Goal: Task Accomplishment & Management: Use online tool/utility

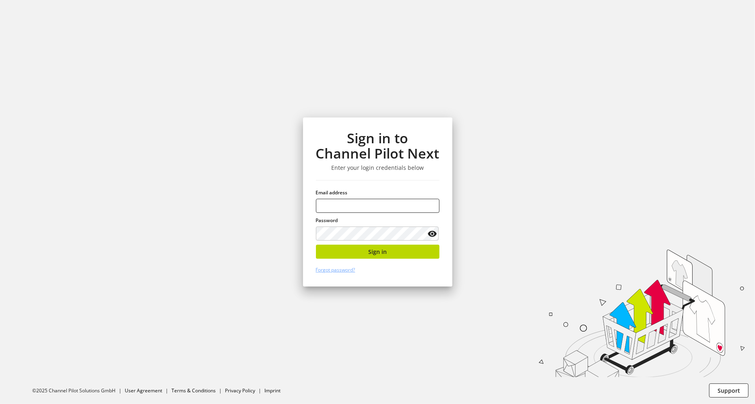
type input "**********"
click at [362, 253] on button "Sign in" at bounding box center [377, 252] width 123 height 14
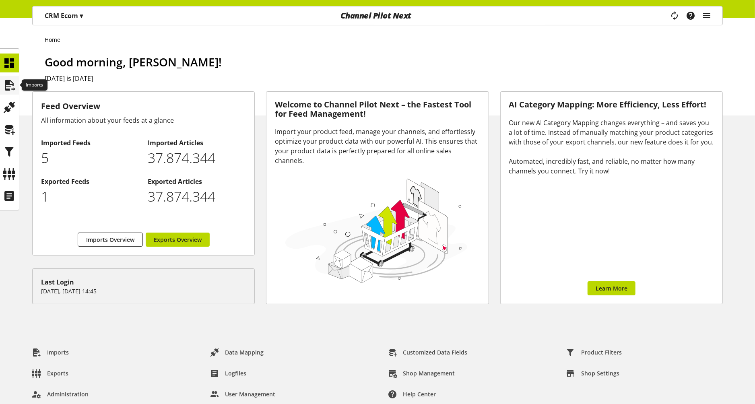
click at [7, 83] on icon at bounding box center [9, 85] width 13 height 16
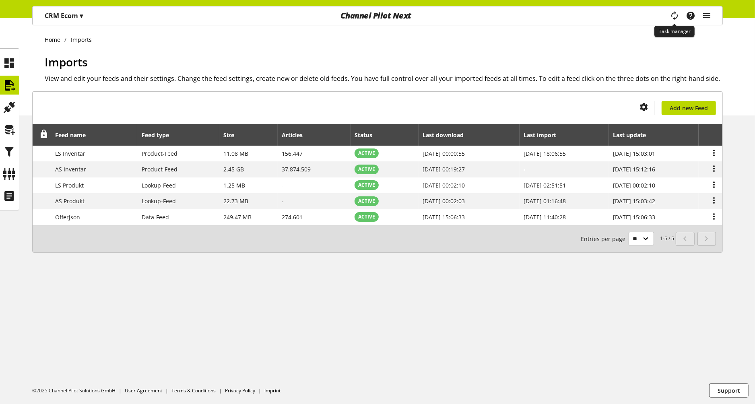
click at [675, 17] on icon "main navigation" at bounding box center [674, 15] width 17 height 17
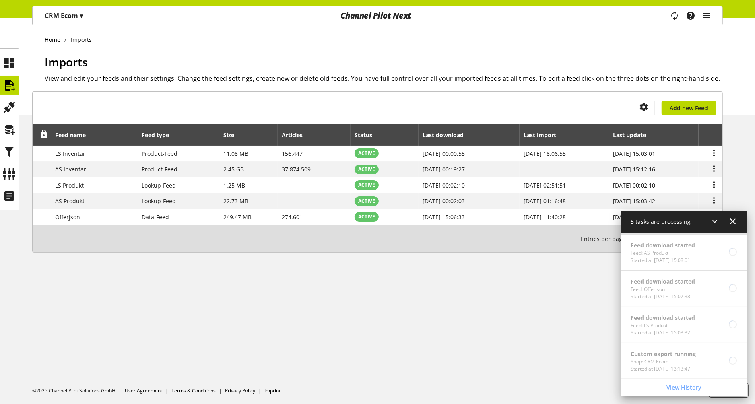
scroll to position [36, 0]
click at [731, 226] on icon at bounding box center [733, 221] width 10 height 14
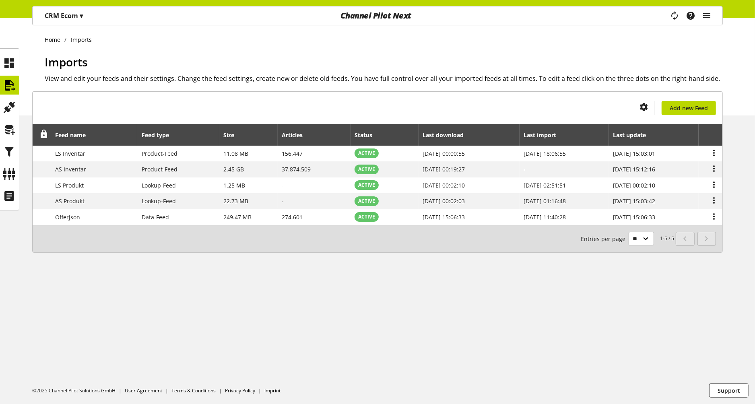
click at [64, 17] on p "CRM Ecom ▾" at bounding box center [64, 16] width 38 height 10
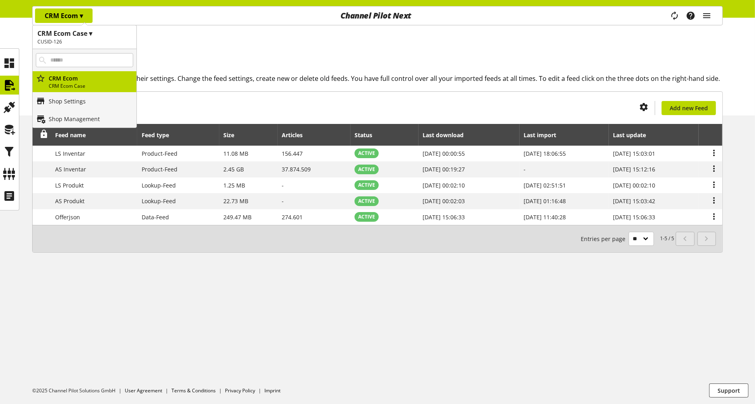
click at [64, 19] on p "CRM Ecom ▾" at bounding box center [64, 16] width 38 height 10
